Goal: Transaction & Acquisition: Register for event/course

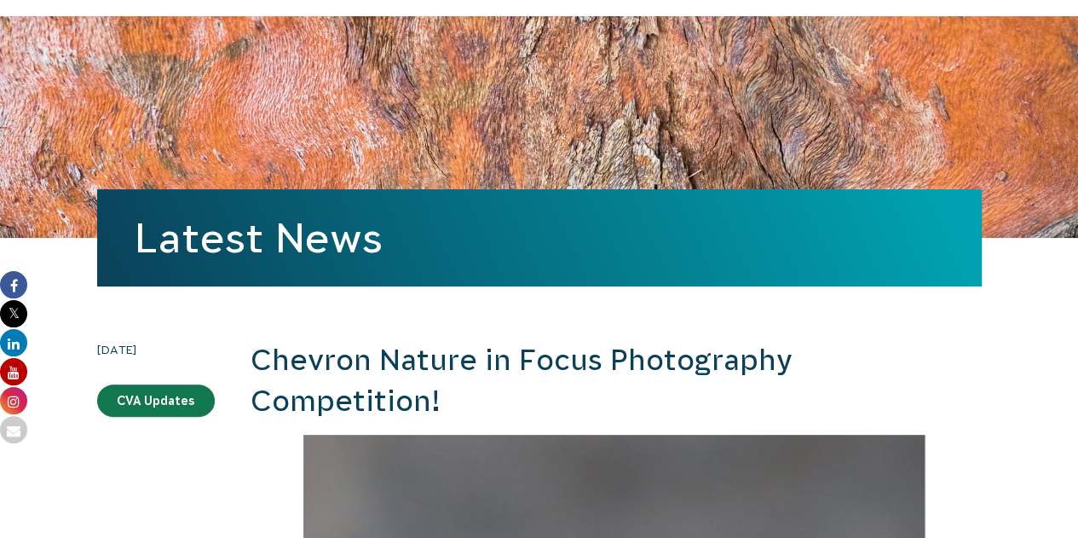
click at [366, 391] on h2 "Chevron Nature in Focus Photography Competition!" at bounding box center [616, 380] width 731 height 81
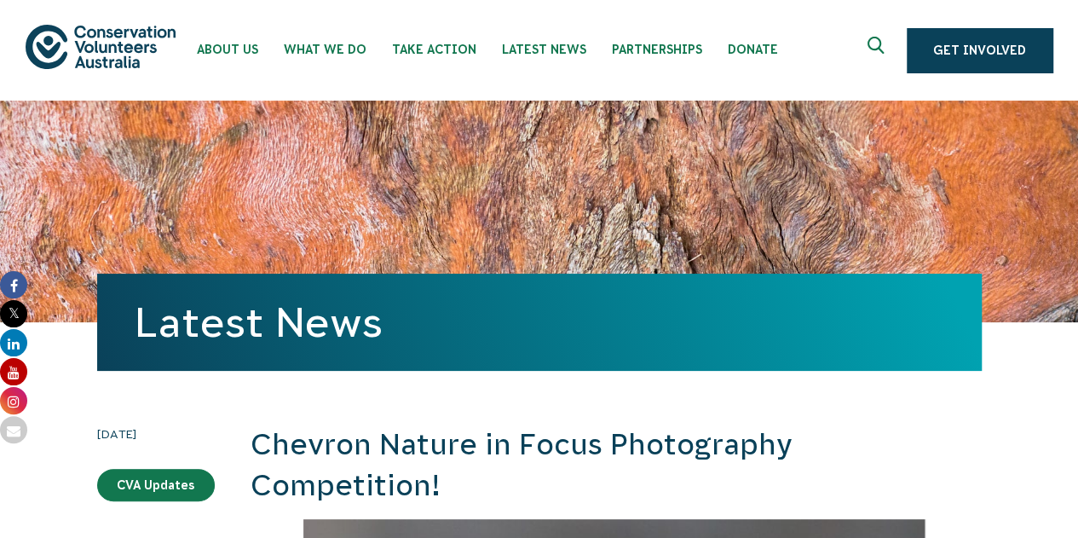
click at [878, 45] on icon "Expand search box" at bounding box center [877, 50] width 21 height 26
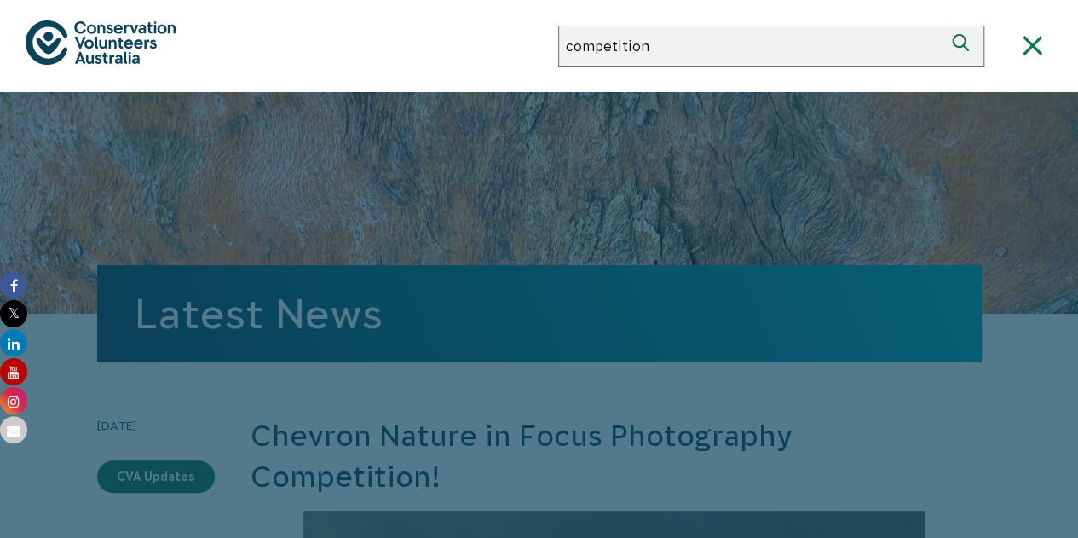
type input "competition"
click at [943, 26] on button "Search" at bounding box center [963, 46] width 41 height 41
click at [1013, 53] on span "Close search box" at bounding box center [1031, 46] width 41 height 21
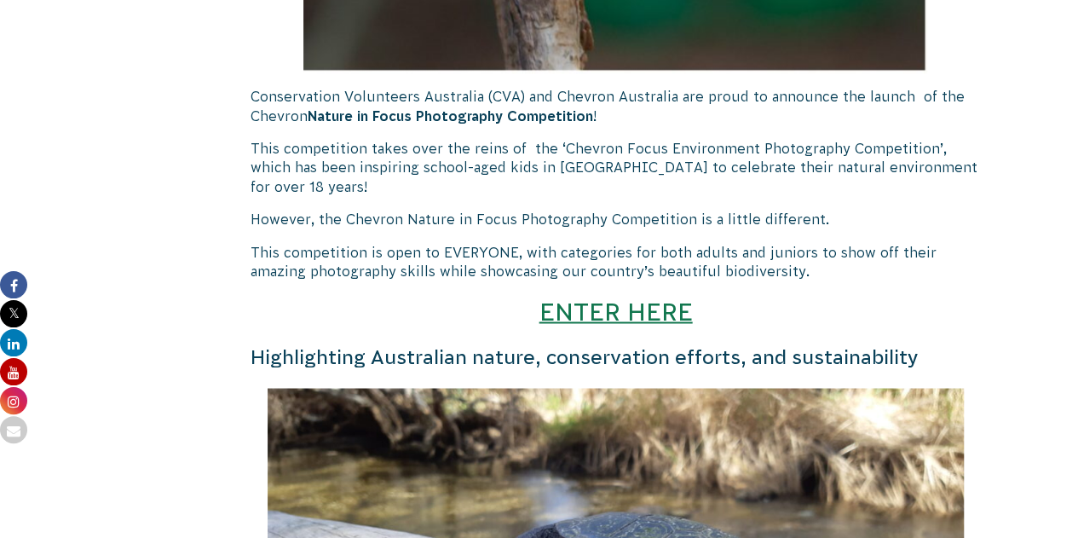
scroll to position [1320, 0]
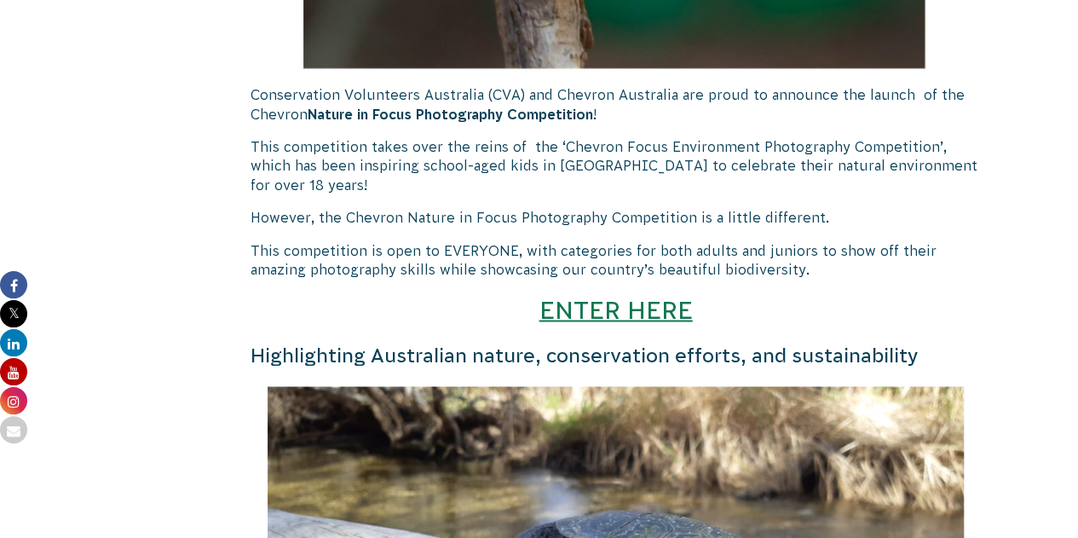
click at [603, 301] on link "ENTER HERE" at bounding box center [615, 309] width 153 height 28
click at [560, 308] on link "ENTER HERE" at bounding box center [615, 309] width 153 height 28
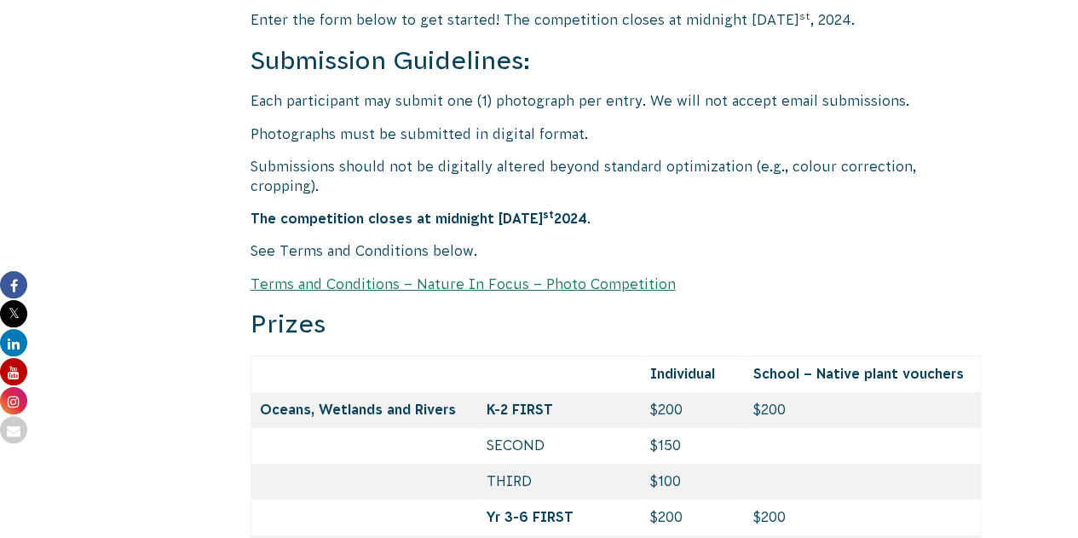
scroll to position [6070, 0]
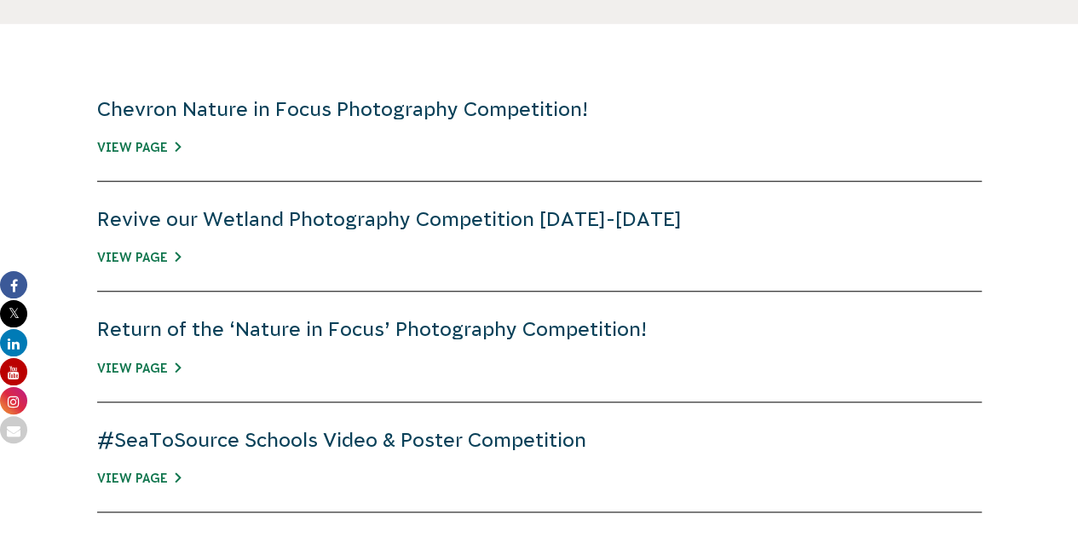
scroll to position [581, 0]
click at [164, 151] on link "View Page" at bounding box center [139, 148] width 84 height 14
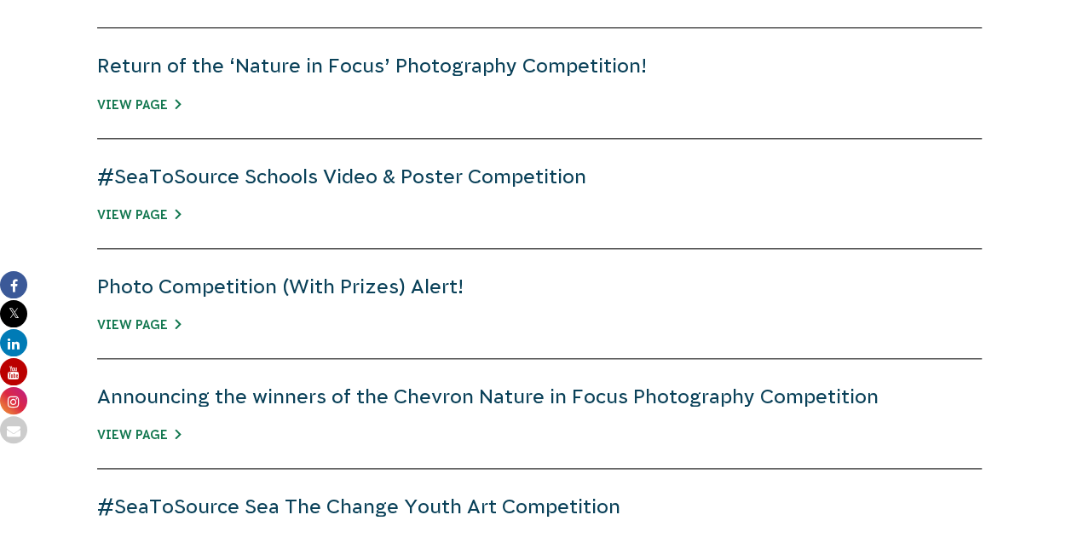
scroll to position [855, 0]
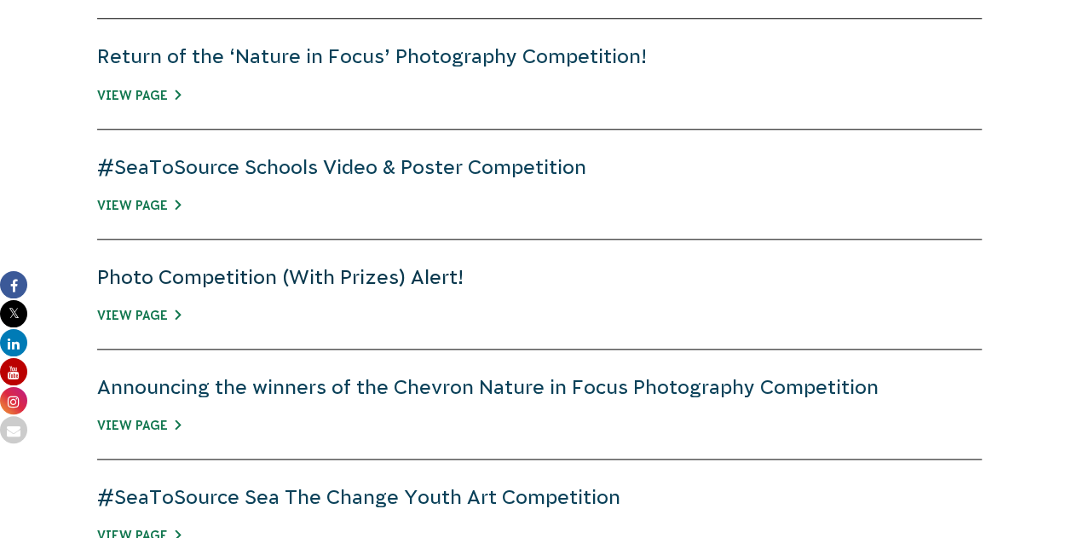
click at [227, 277] on link "Photo Competition (With Prizes) Alert!" at bounding box center [280, 277] width 366 height 22
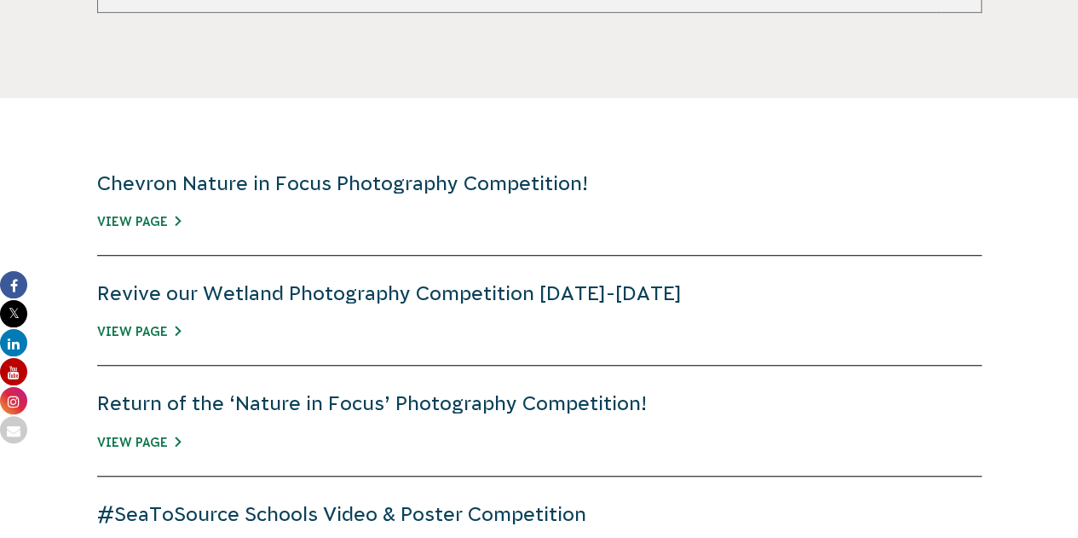
scroll to position [0, 0]
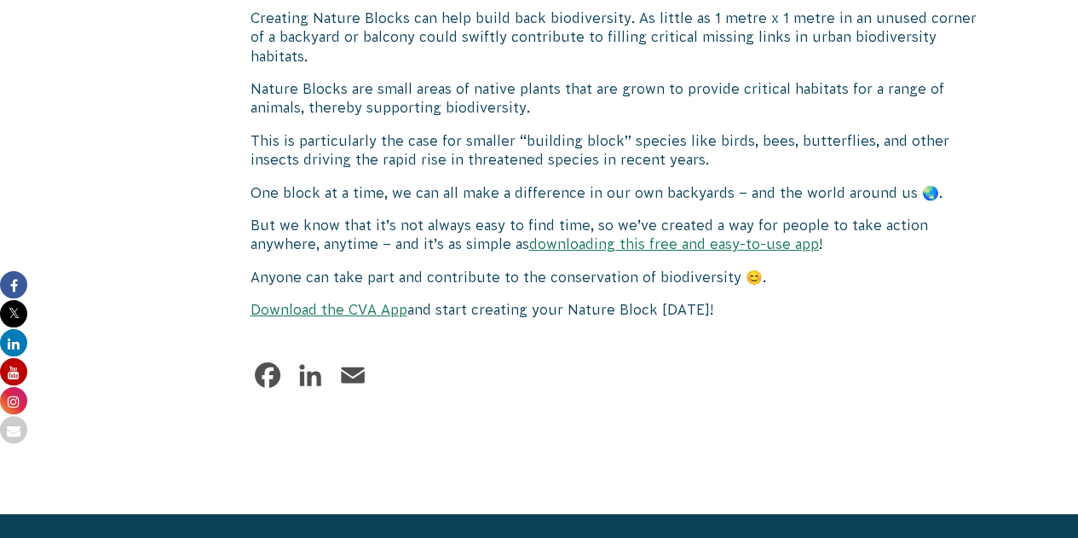
scroll to position [9637, 0]
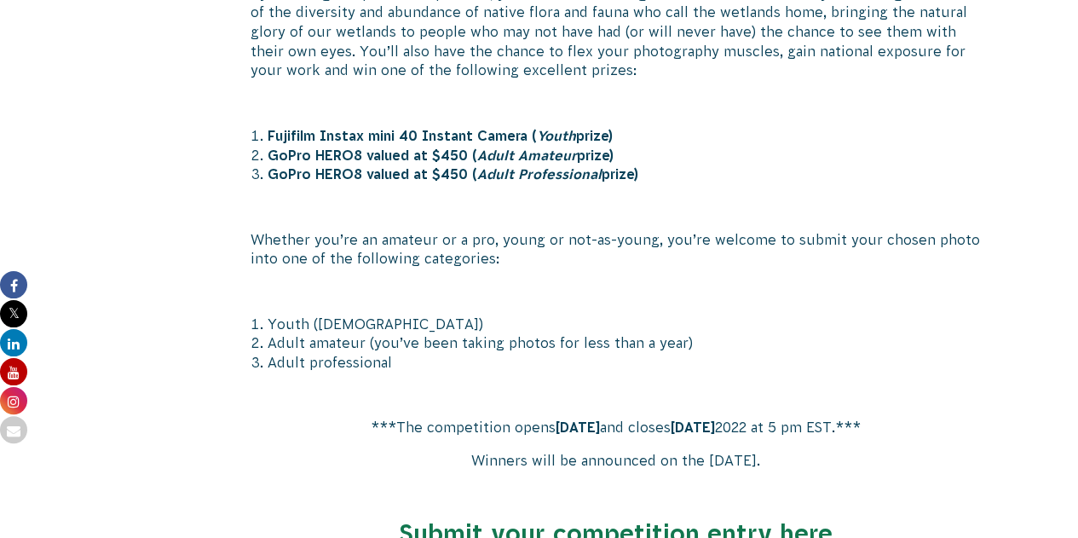
scroll to position [1578, 0]
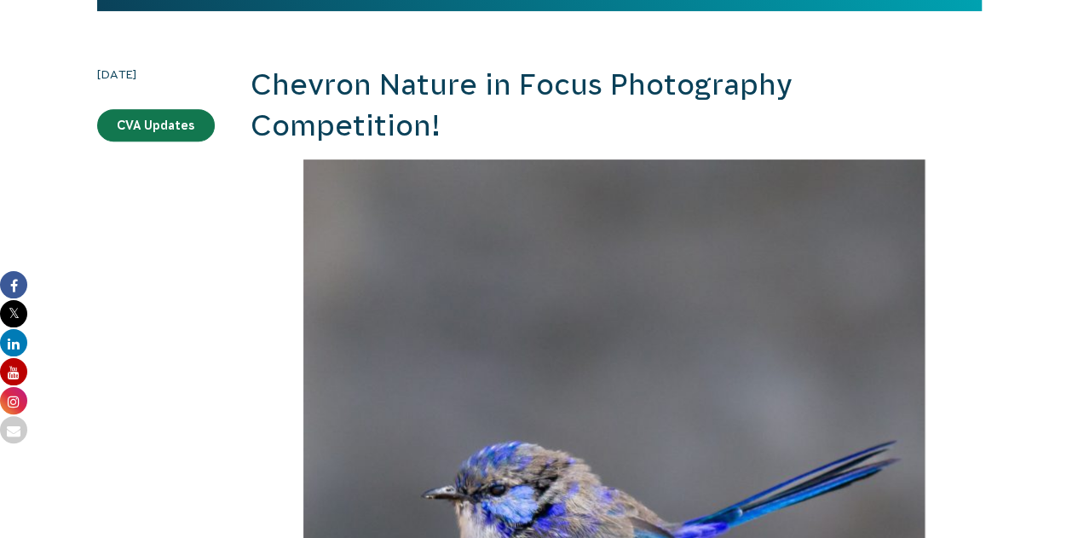
scroll to position [360, 0]
